Goal: Obtain resource: Download file/media

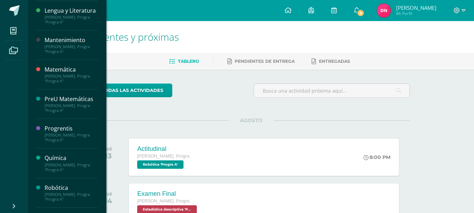
scroll to position [211, 0]
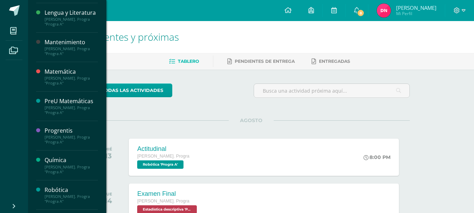
click at [76, 105] on div "PreU Matemáticas" at bounding box center [71, 101] width 53 height 8
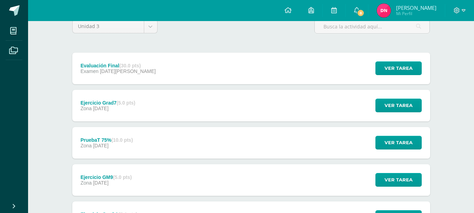
scroll to position [67, 0]
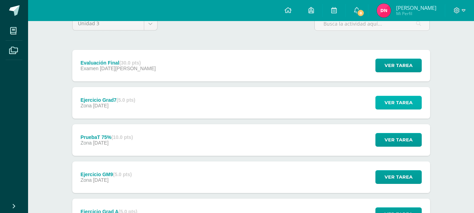
click at [386, 101] on span "Ver tarea" at bounding box center [398, 102] width 28 height 13
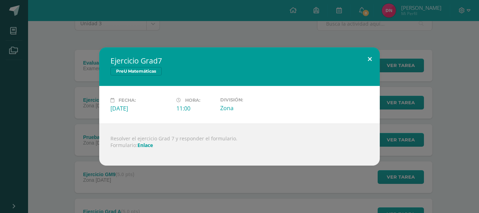
click at [369, 56] on button at bounding box center [370, 59] width 20 height 24
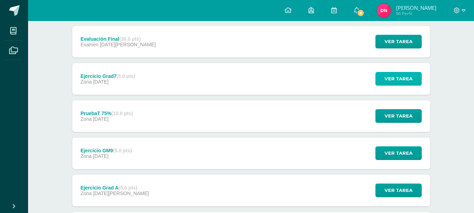
scroll to position [92, 0]
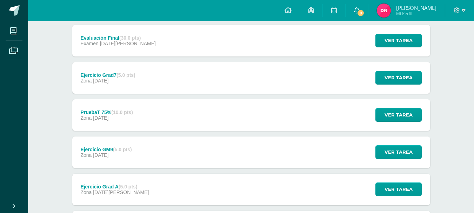
click at [364, 16] on span "8" at bounding box center [361, 13] width 8 height 8
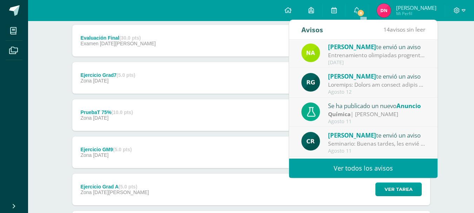
scroll to position [31, 0]
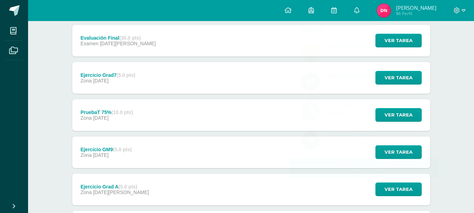
click at [412, 5] on span "[PERSON_NAME]" at bounding box center [416, 7] width 40 height 7
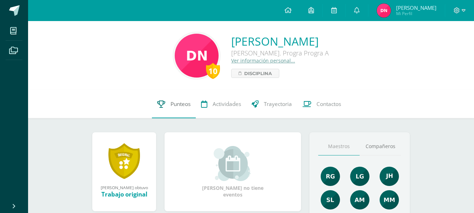
click at [177, 106] on span "Punteos" at bounding box center [180, 103] width 20 height 7
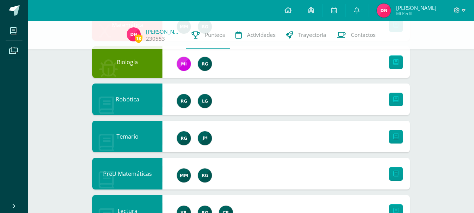
scroll to position [141, 0]
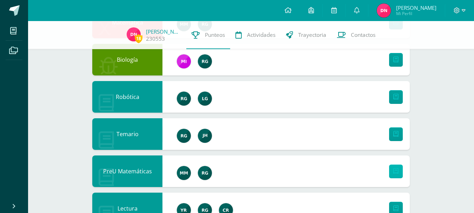
click at [401, 166] on link at bounding box center [396, 171] width 14 height 14
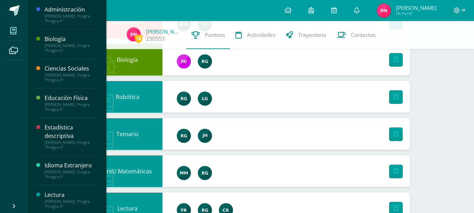
click at [14, 36] on span at bounding box center [14, 31] width 16 height 16
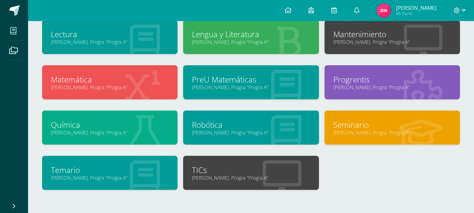
scroll to position [138, 0]
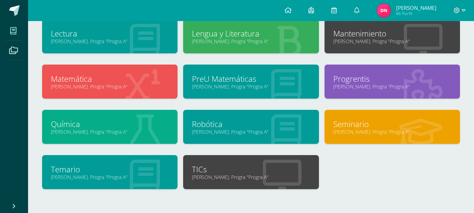
click at [258, 88] on link "Quinto Bach. Progra "Progra A"" at bounding box center [251, 86] width 118 height 7
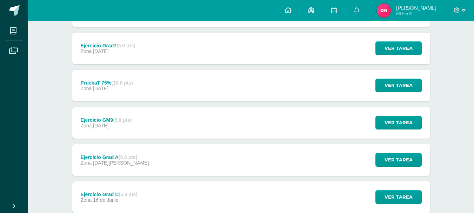
scroll to position [122, 0]
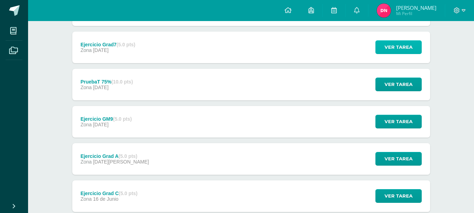
click at [409, 43] on span "Ver tarea" at bounding box center [398, 47] width 28 height 13
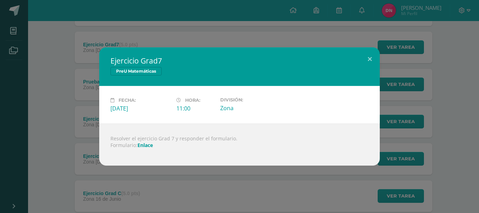
click at [146, 144] on link "Enlace" at bounding box center [144, 145] width 15 height 7
click at [378, 59] on button at bounding box center [370, 59] width 20 height 24
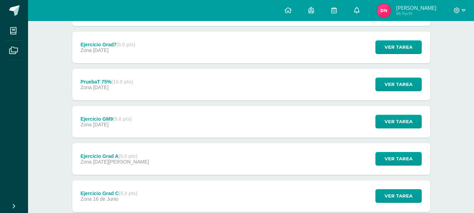
click at [364, 14] on link at bounding box center [356, 10] width 22 height 21
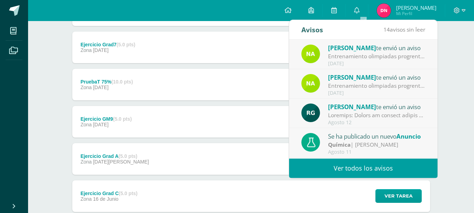
click at [367, 172] on link "Ver todos los avisos" at bounding box center [363, 167] width 148 height 19
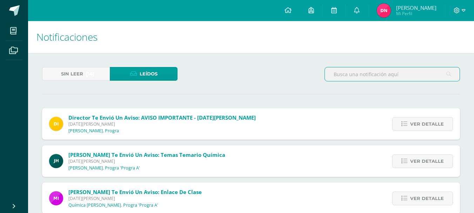
click at [358, 77] on input "text" at bounding box center [392, 74] width 135 height 14
click at [378, 75] on input "reporte" at bounding box center [392, 74] width 135 height 14
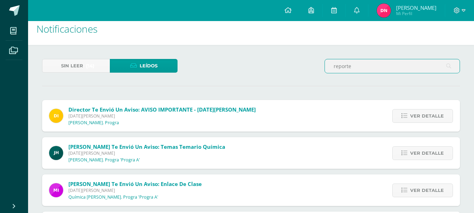
scroll to position [9, 0]
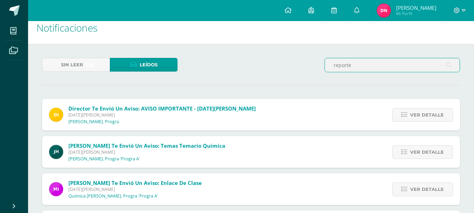
click at [450, 66] on icon at bounding box center [448, 65] width 5 height 14
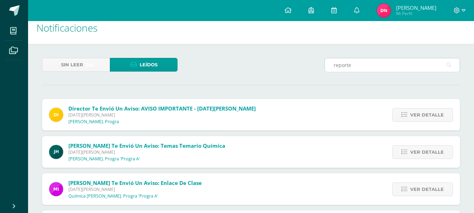
click at [450, 66] on icon at bounding box center [448, 65] width 5 height 14
click at [450, 65] on icon at bounding box center [448, 65] width 5 height 14
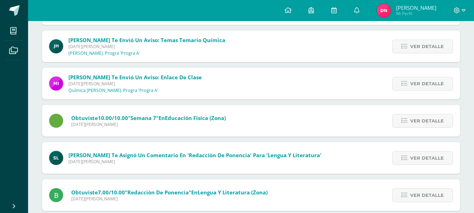
scroll to position [0, 0]
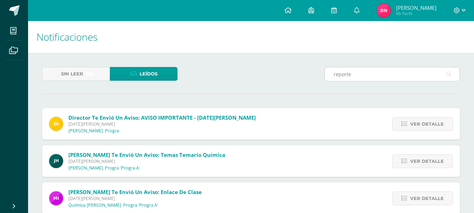
click at [383, 80] on input "reporte" at bounding box center [392, 74] width 135 height 14
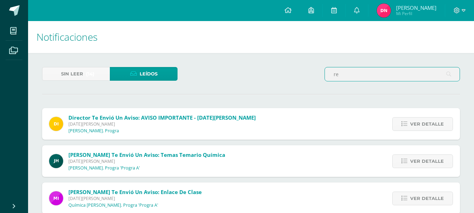
type input "r"
type input "p"
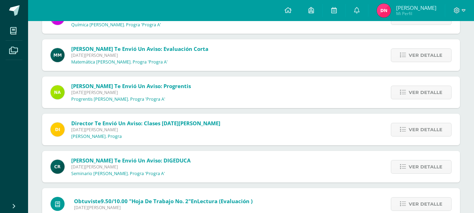
scroll to position [5629, 0]
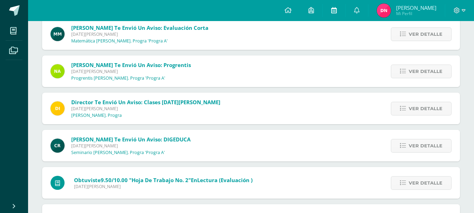
click at [337, 15] on link at bounding box center [334, 10] width 22 height 21
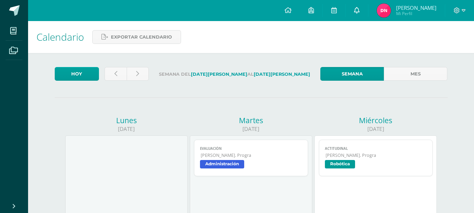
click at [358, 9] on link at bounding box center [356, 10] width 22 height 21
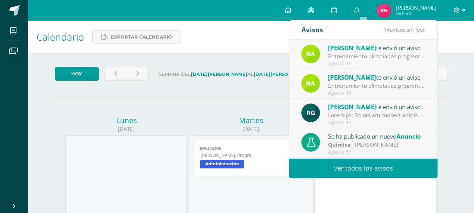
click at [364, 169] on link "Ver todos los avisos" at bounding box center [363, 167] width 148 height 19
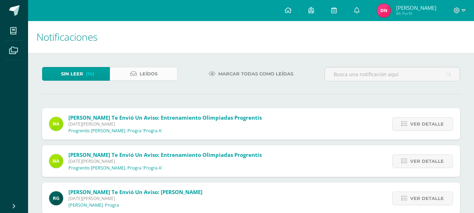
click at [123, 75] on link "Leídos" at bounding box center [144, 74] width 68 height 14
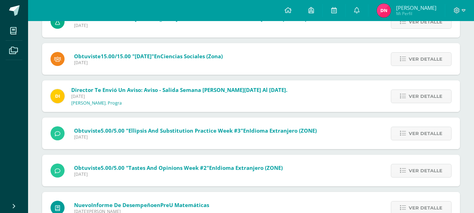
scroll to position [3262, 0]
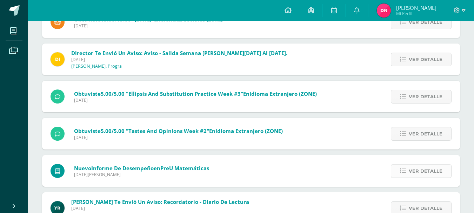
click at [405, 166] on link "Ver detalle" at bounding box center [421, 171] width 61 height 14
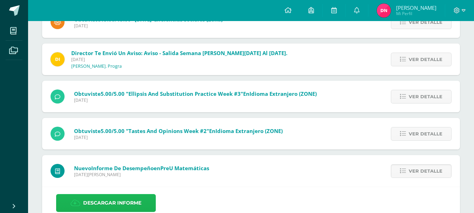
click at [143, 202] on link "Descargar Informe" at bounding box center [106, 203] width 100 height 18
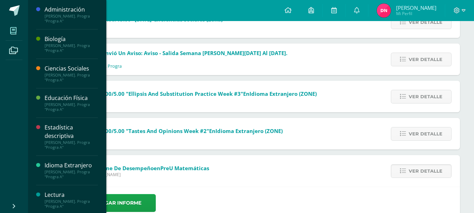
click at [10, 35] on span at bounding box center [14, 31] width 16 height 16
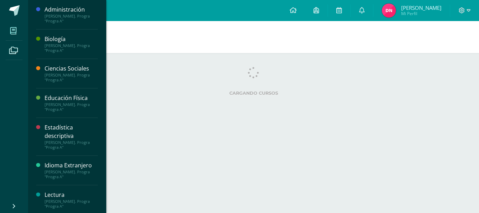
click at [9, 35] on span at bounding box center [14, 31] width 16 height 16
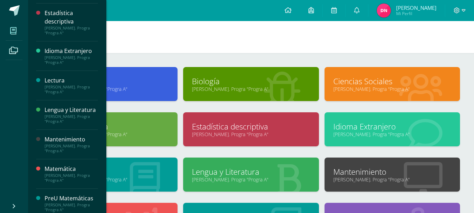
scroll to position [115, 0]
